Goal: Book appointment/travel/reservation

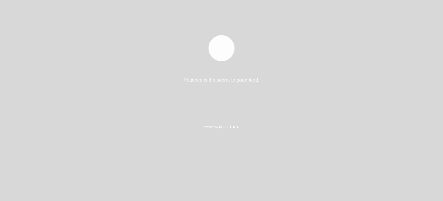
select select "es"
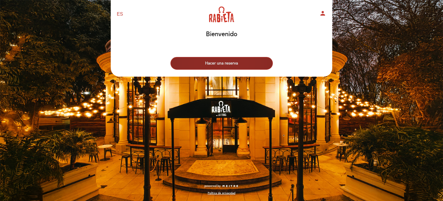
click at [213, 65] on button "Hacer una reserva" at bounding box center [222, 63] width 102 height 13
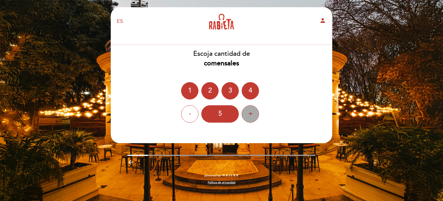
click at [247, 111] on div "+" at bounding box center [250, 113] width 17 height 17
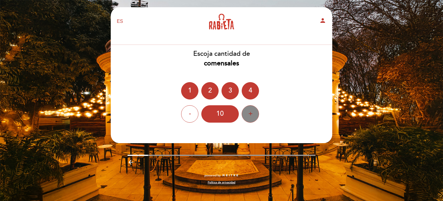
click at [247, 111] on div "+" at bounding box center [250, 113] width 17 height 17
click at [248, 111] on div "+" at bounding box center [250, 113] width 17 height 17
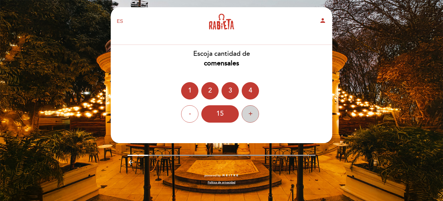
click at [248, 111] on div "+" at bounding box center [250, 113] width 17 height 17
click at [248, 115] on div "+" at bounding box center [250, 113] width 17 height 17
drag, startPoint x: 216, startPoint y: 113, endPoint x: 217, endPoint y: 119, distance: 5.3
click at [216, 114] on div "18" at bounding box center [220, 113] width 38 height 17
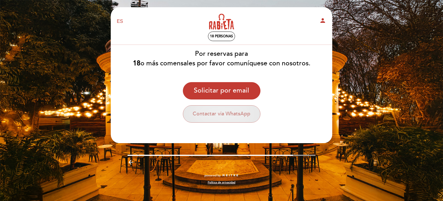
click at [215, 116] on button "Contactar via WhatsApp" at bounding box center [222, 113] width 78 height 17
